Goal: Information Seeking & Learning: Learn about a topic

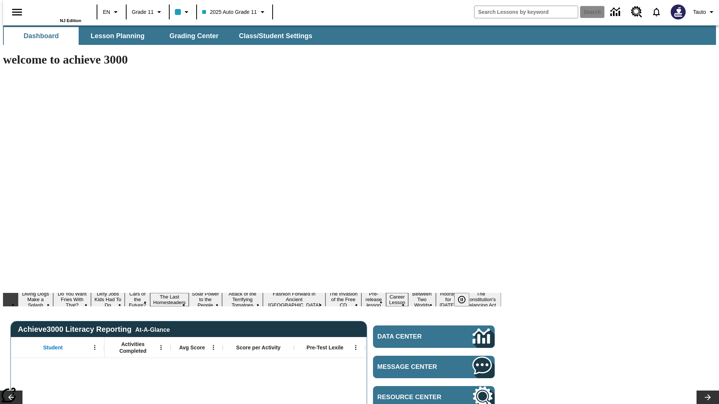
type input "-1"
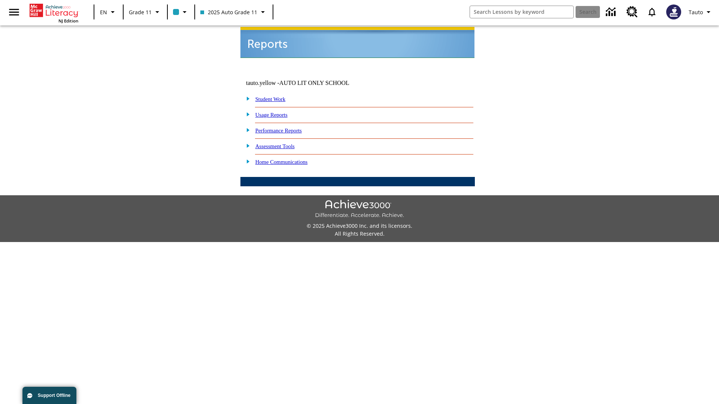
click at [277, 112] on link "Usage Reports" at bounding box center [271, 115] width 32 height 6
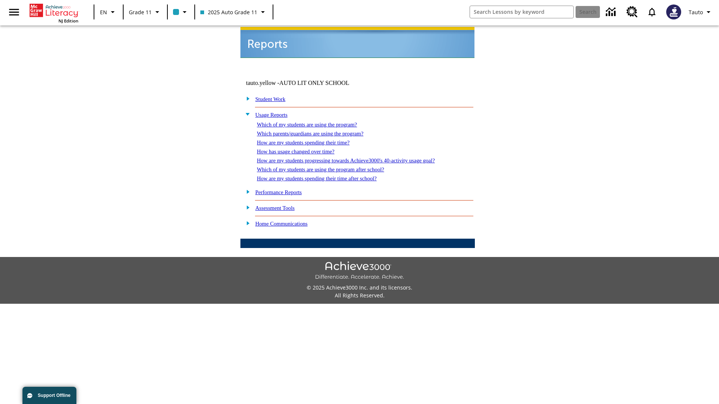
click at [315, 122] on link "Which of my students are using the program?" at bounding box center [307, 125] width 100 height 6
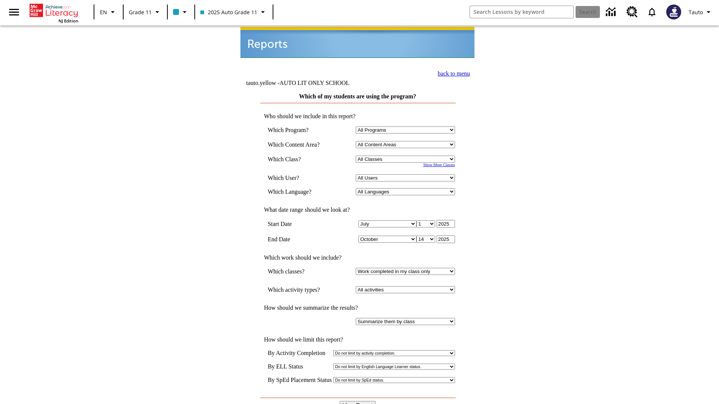
click at [407, 156] on select "Select a Class: All Classes 2025 Auto Grade 11 205 Auto Grade 11 Room 123 Empty…" at bounding box center [405, 159] width 99 height 7
select select "11133141"
click at [407, 174] on select "All Users Puma, Sautoen Puma, Sautoes Puma, Sautoss Twoclasses, Sautoen Twoscho…" at bounding box center [405, 177] width 99 height 7
select select "21437114"
click at [358, 401] on input "View Report" at bounding box center [358, 405] width 36 height 8
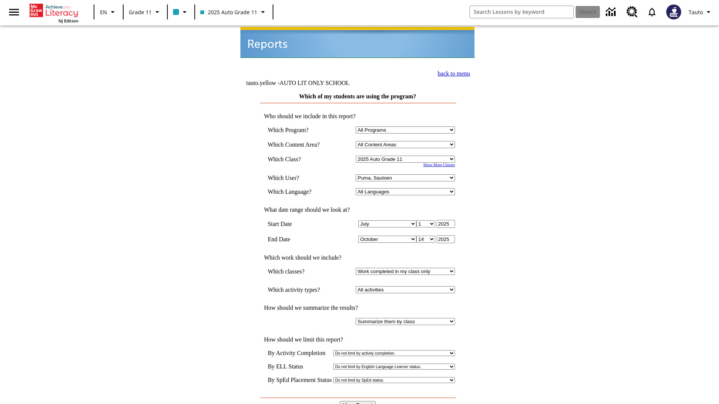
click at [452, 73] on link "back to menu" at bounding box center [454, 73] width 32 height 6
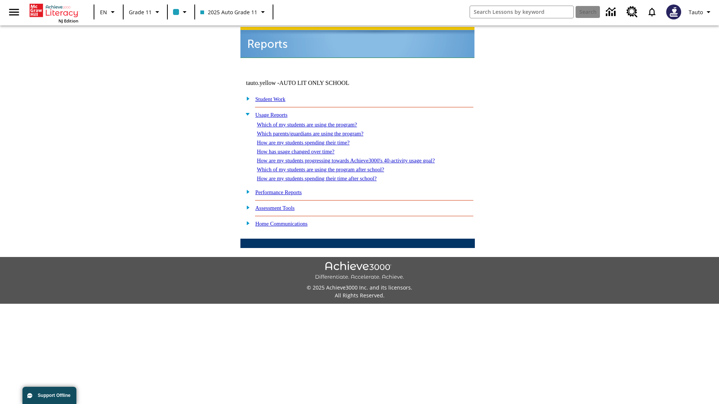
click at [318, 131] on link "Which parents/guardians are using the program?" at bounding box center [310, 134] width 106 height 6
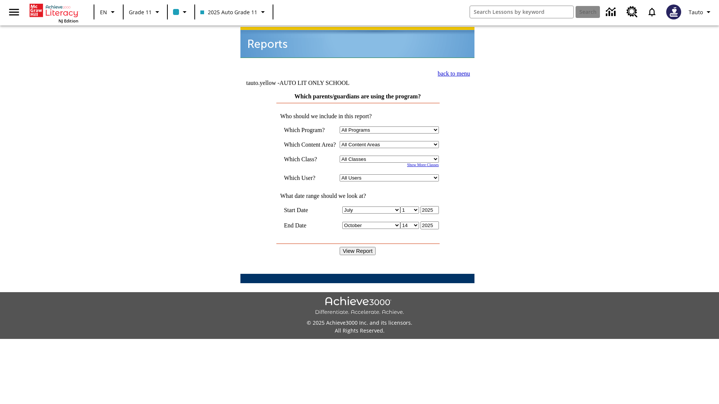
click at [391, 156] on select "Select a Class: All Classes 2025 Auto Grade 11 205 Auto Grade 11 Room 123 Empty…" at bounding box center [389, 159] width 99 height 7
select select "11133141"
click at [391, 174] on select "All Users Puma, Sautoen Puma, Sautoes Puma, Sautoss Twoclasses, Sautoen Twoclas…" at bounding box center [389, 177] width 99 height 7
select select "21437114"
click at [358, 247] on input "View Report" at bounding box center [358, 251] width 36 height 8
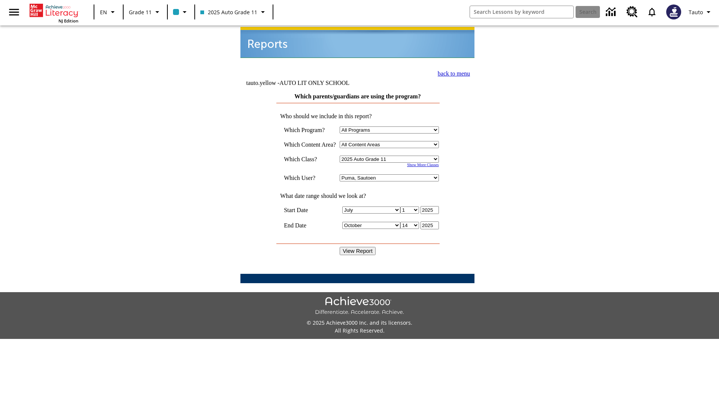
click at [452, 73] on link "back to menu" at bounding box center [454, 73] width 32 height 6
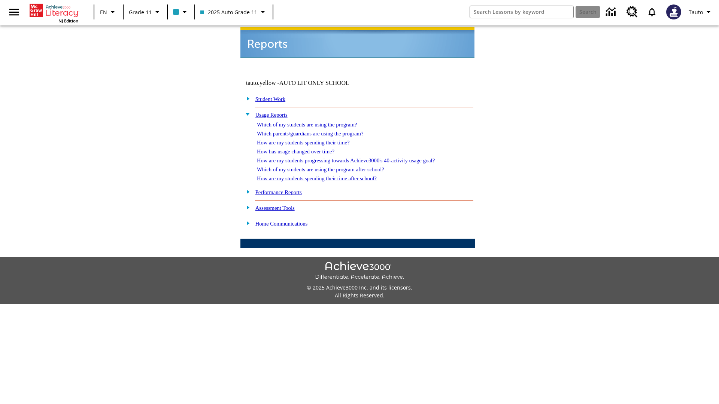
click at [310, 140] on link "How are my students spending their time?" at bounding box center [303, 143] width 92 height 6
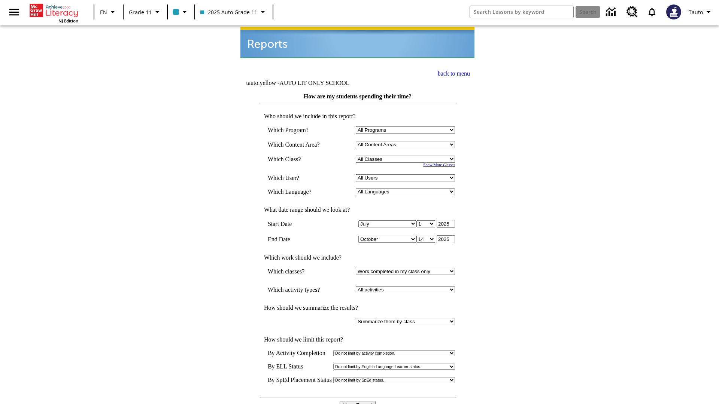
click at [407, 156] on select "Select a Class: All Classes 2025 Auto Grade 11 205 Auto Grade 11 Room 123 Empty…" at bounding box center [405, 159] width 99 height 7
select select "11133141"
click at [407, 174] on select "All Users Puma, Sautoen Puma, Sautoes Puma, Sautoss Twoclasses, Sautoen Twoscho…" at bounding box center [405, 177] width 99 height 7
select select "21437114"
click at [358, 401] on input "View Report" at bounding box center [358, 405] width 36 height 8
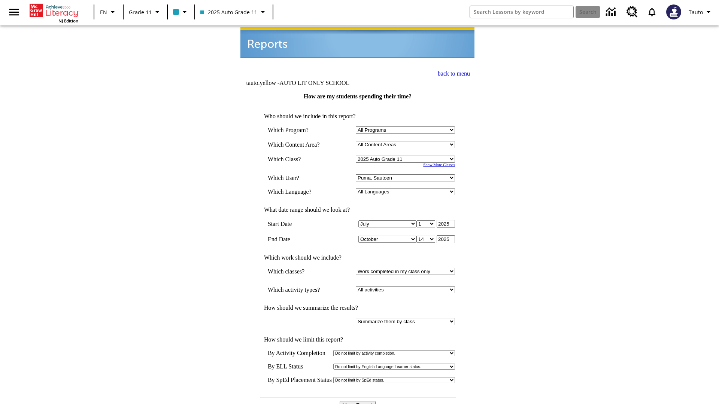
click at [452, 73] on link "back to menu" at bounding box center [454, 73] width 32 height 6
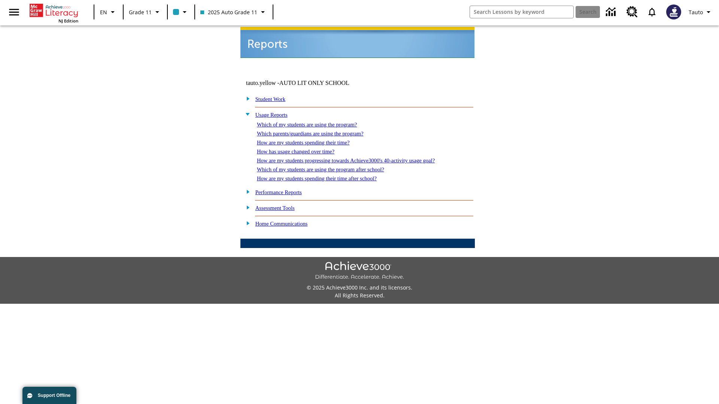
click at [302, 149] on link "How has usage changed over time?" at bounding box center [296, 152] width 78 height 6
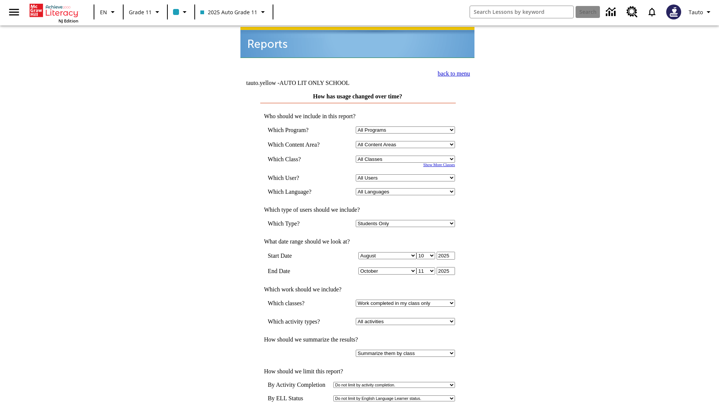
click at [407, 156] on select "Select a Class: All Classes 2025 Auto Grade 11 205 Auto Grade 11 Room 123 Empty…" at bounding box center [405, 159] width 99 height 7
select select "11133141"
click at [407, 174] on select "All Users Puma, Sautoen Puma, Sautoes Puma, Sautoss Twoclasses, Sautoen Twoscho…" at bounding box center [405, 177] width 99 height 7
select select "21437114"
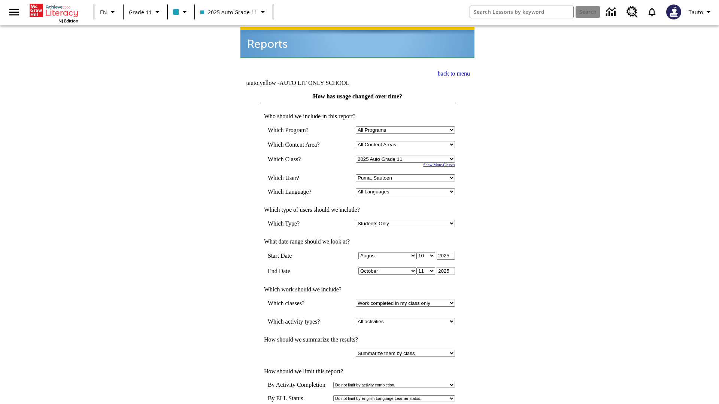
click at [452, 73] on link "back to menu" at bounding box center [454, 73] width 32 height 6
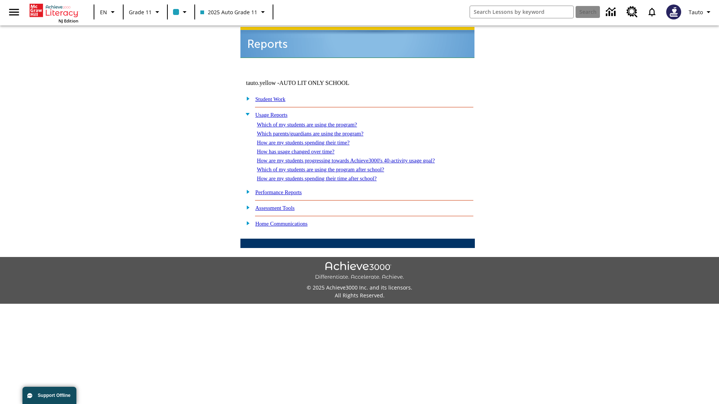
click at [359, 158] on link "How are my students progressing towards Achieve3000's 40-activity usage goal?" at bounding box center [346, 161] width 178 height 6
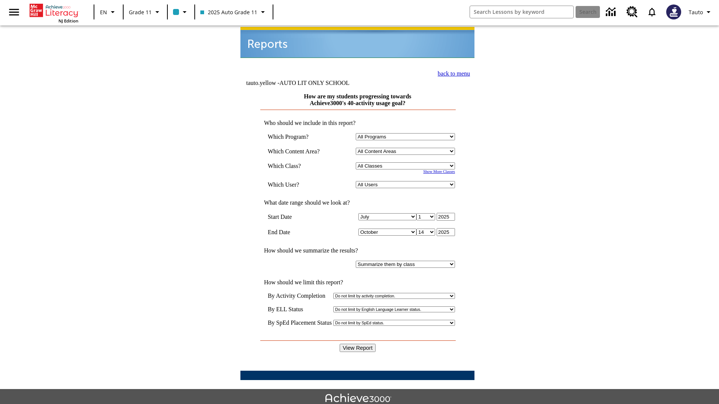
click at [407, 163] on select "Select a Class: All Classes 2025 Auto Grade 11 205 Auto Grade 11 Room 123 Empty…" at bounding box center [405, 166] width 99 height 7
select select "11133141"
click at [407, 181] on select "All Users Puma, Sautoen Puma, Sautoes Puma, Sautoss Twoclasses, Sautoen Twoscho…" at bounding box center [405, 184] width 99 height 7
select select "21437114"
click at [358, 344] on input "View Report" at bounding box center [358, 348] width 36 height 8
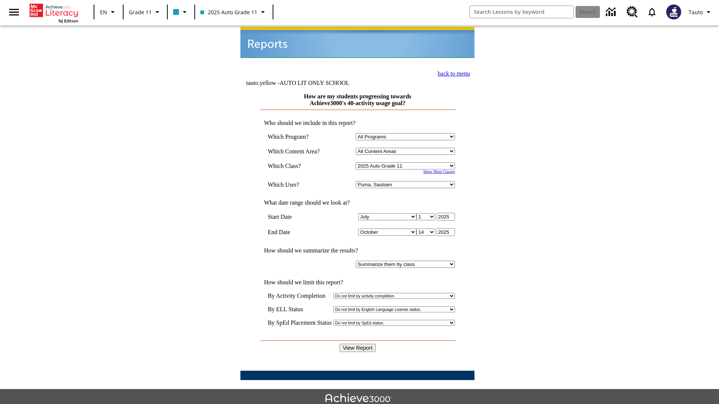
click at [452, 73] on link "back to menu" at bounding box center [454, 73] width 32 height 6
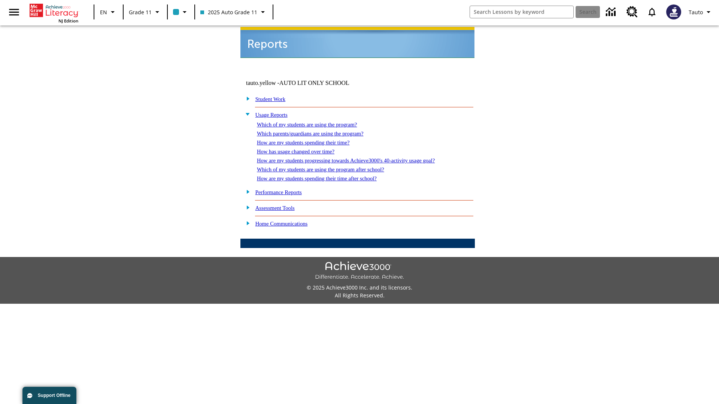
click at [330, 167] on link "Which of my students are using the program after school?" at bounding box center [320, 170] width 127 height 6
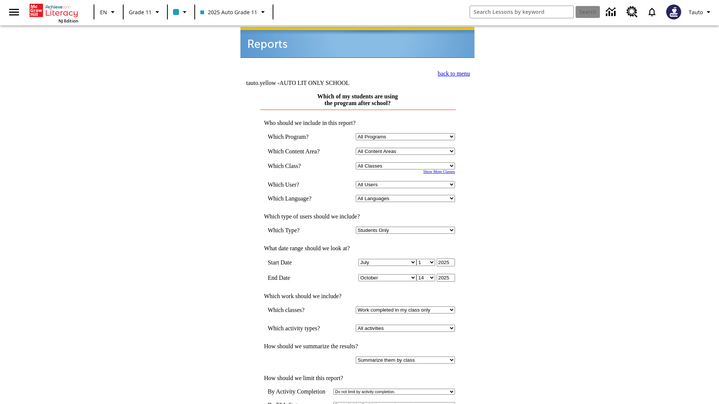
click at [407, 163] on select "Select a Class: All Classes 2025 Auto Grade 11 205 Auto Grade 11 Room 123 Empty…" at bounding box center [405, 166] width 99 height 7
select select "11133141"
click at [407, 181] on select "All Users Puma, Sautoen Puma, Sautoes Puma, Sautoss Twoclasses, Sautoen Twoscho…" at bounding box center [405, 184] width 99 height 7
select select "21437114"
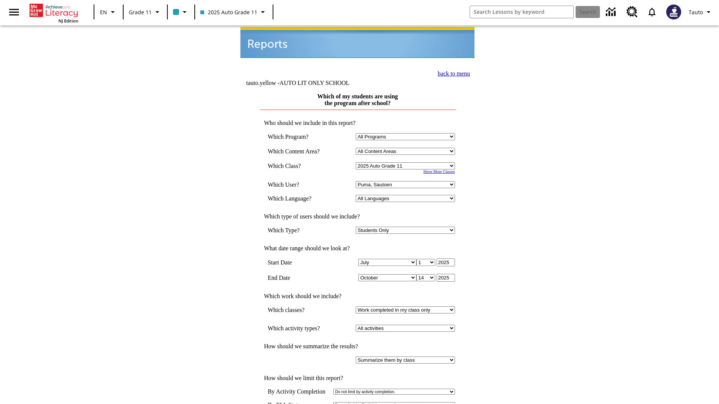
scroll to position [1, 0]
click at [452, 72] on link "back to menu" at bounding box center [454, 73] width 32 height 6
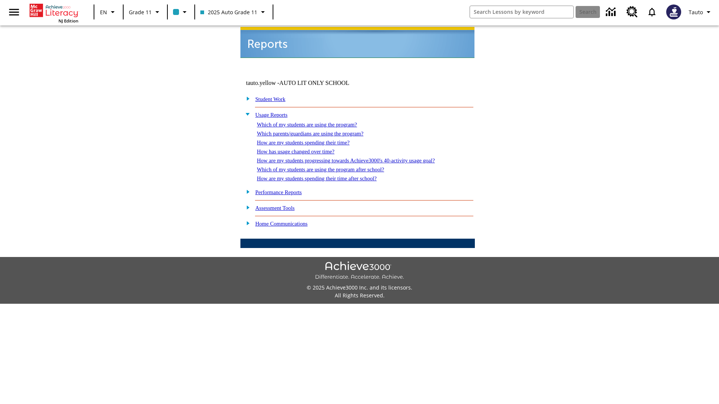
click at [326, 176] on link "How are my students spending their time after school?" at bounding box center [317, 179] width 120 height 6
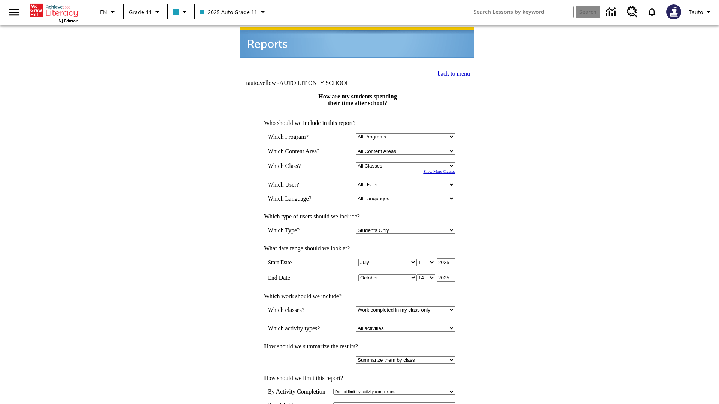
click at [407, 163] on select "Select a Class: All Classes 2025 Auto Grade 11 205 Auto Grade 11 Room 123 Empty…" at bounding box center [405, 166] width 99 height 7
select select "11133141"
click at [407, 181] on select "All Users Puma, Sautoen Puma, Sautoes Puma, Sautoss Twoclasses, Sautoen Twoscho…" at bounding box center [405, 184] width 99 height 7
select select "21437114"
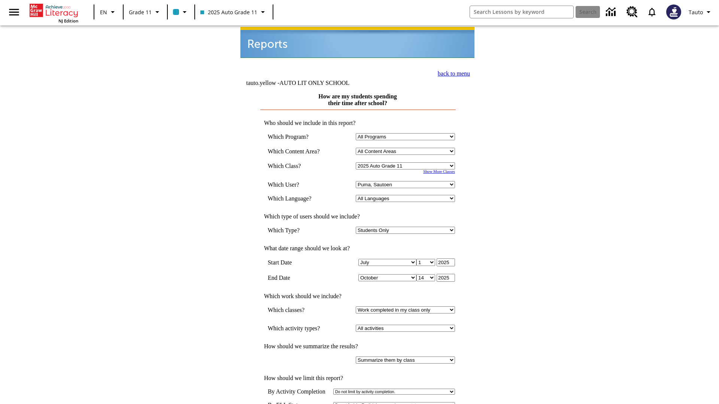
click at [452, 72] on link "back to menu" at bounding box center [454, 73] width 32 height 6
